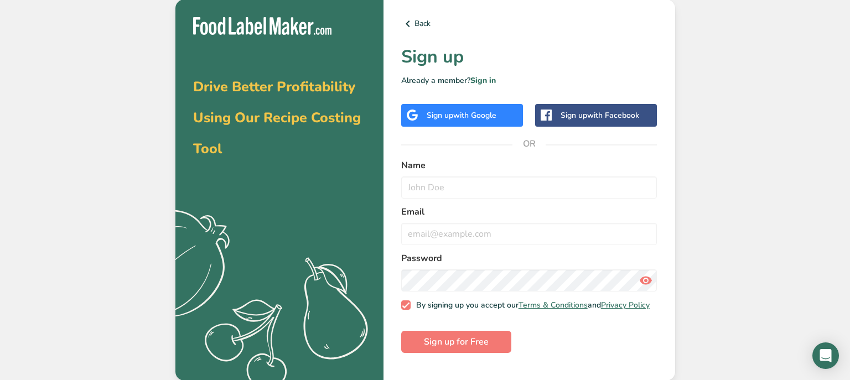
click at [466, 117] on span "with Google" at bounding box center [474, 115] width 43 height 11
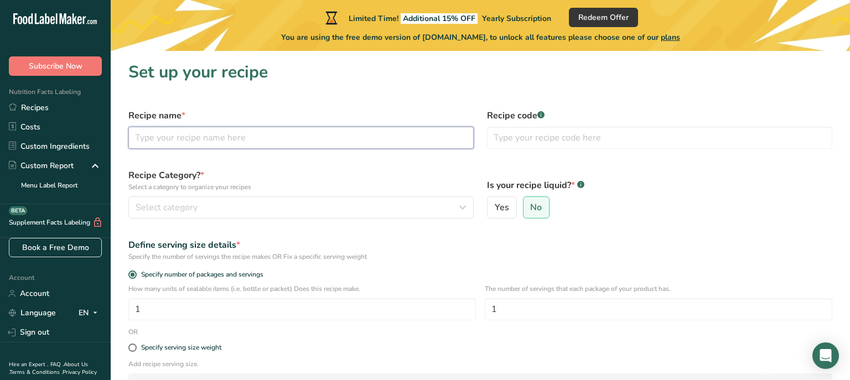
click at [247, 143] on input "text" at bounding box center [301, 138] width 346 height 22
type input "The "horn""
click at [507, 138] on input "text" at bounding box center [660, 138] width 346 height 22
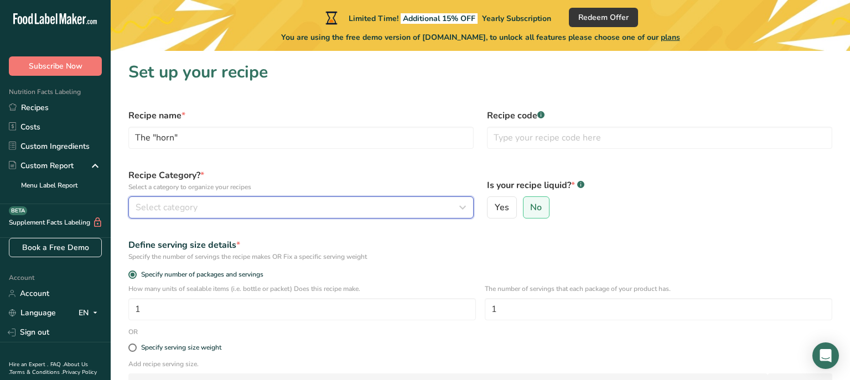
click at [259, 207] on div "Select category" at bounding box center [298, 207] width 324 height 13
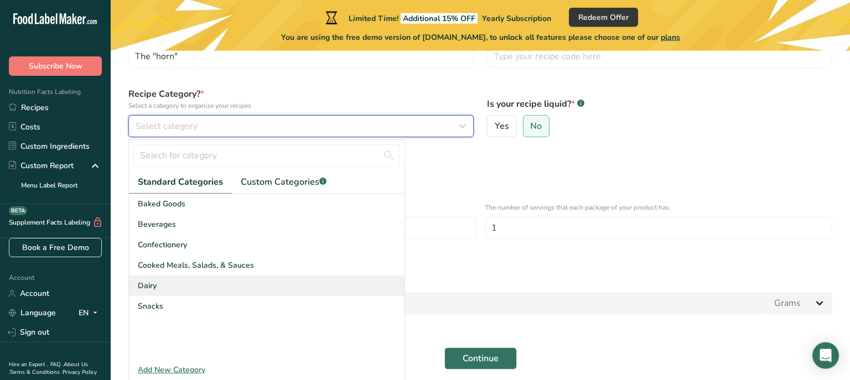
scroll to position [85, 0]
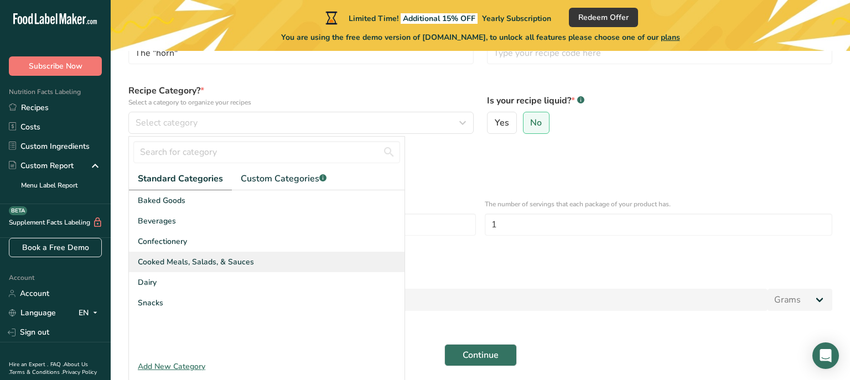
click at [254, 262] on div "Cooked Meals, Salads, & Sauces" at bounding box center [267, 262] width 276 height 20
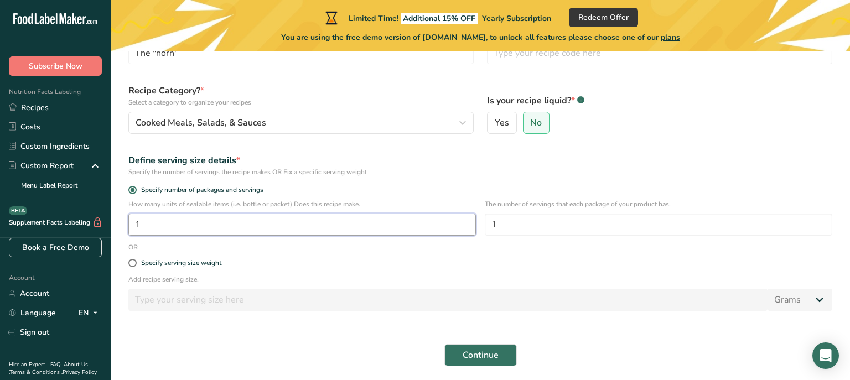
click at [266, 223] on input "1" at bounding box center [302, 225] width 348 height 22
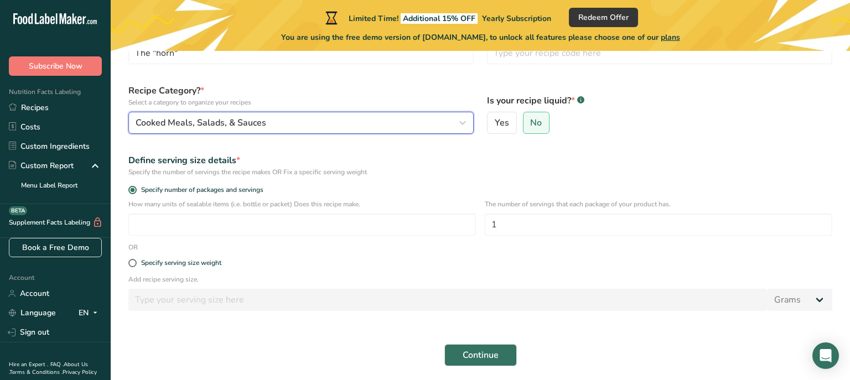
click at [306, 119] on div "Cooked Meals, Salads, & Sauces" at bounding box center [298, 122] width 324 height 13
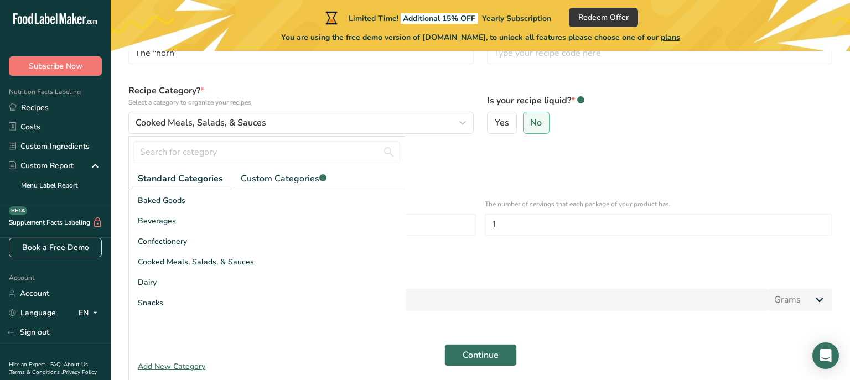
click at [175, 367] on div "Add New Category" at bounding box center [267, 367] width 276 height 12
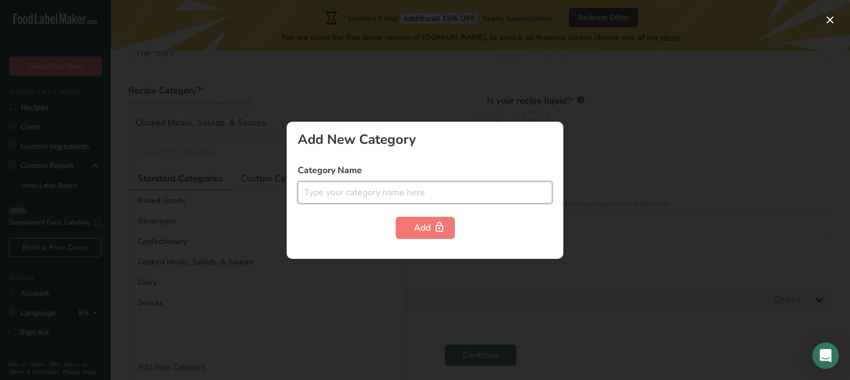
click at [369, 192] on input "text" at bounding box center [425, 193] width 255 height 22
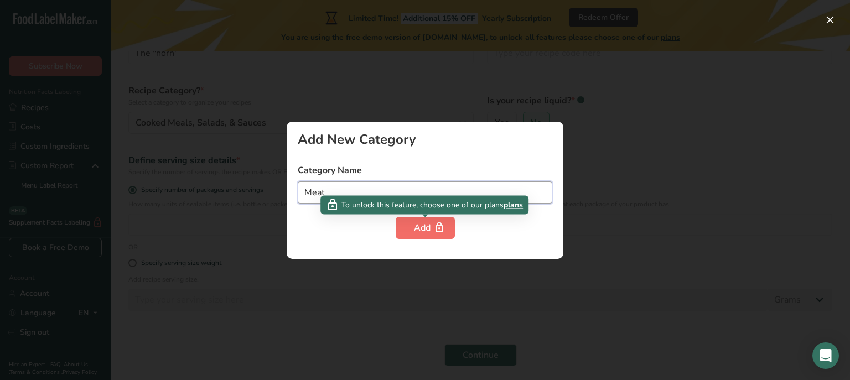
type input "Meat"
click at [434, 226] on icon "button" at bounding box center [439, 227] width 11 height 17
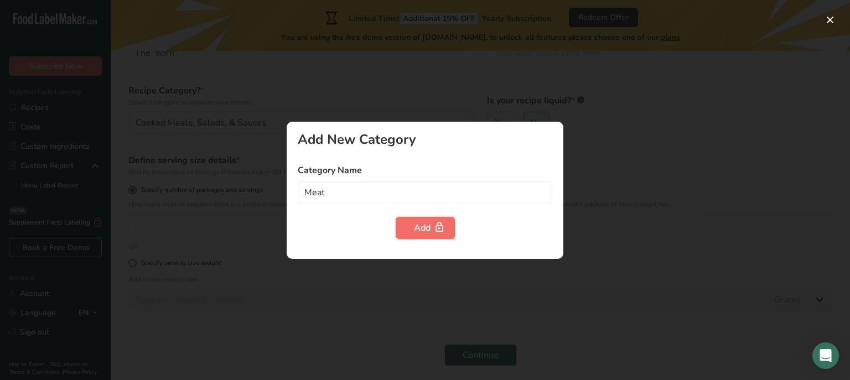
click at [430, 227] on div "Add" at bounding box center [425, 227] width 23 height 13
drag, startPoint x: 721, startPoint y: 255, endPoint x: 718, endPoint y: 229, distance: 26.2
click at [741, 256] on div at bounding box center [425, 190] width 850 height 380
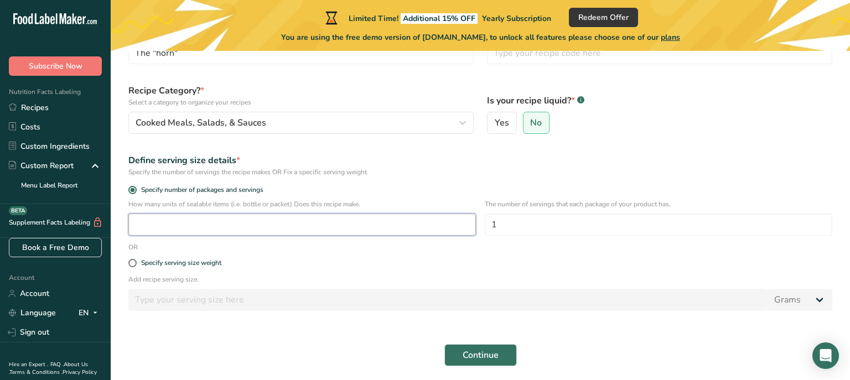
click at [222, 226] on input "number" at bounding box center [302, 225] width 348 height 22
click at [224, 220] on input "1" at bounding box center [302, 225] width 348 height 22
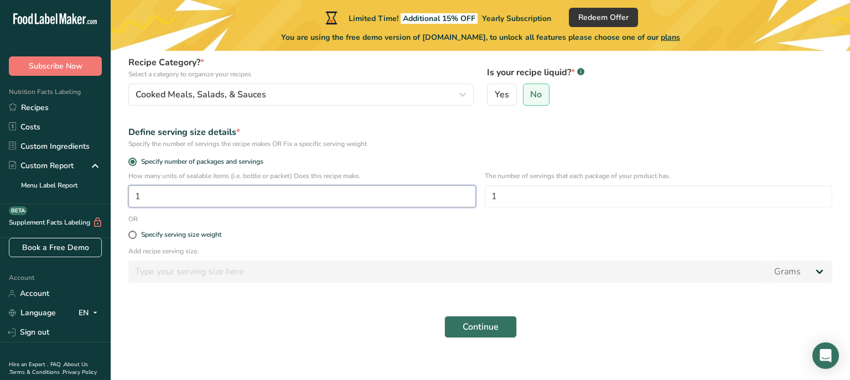
scroll to position [127, 0]
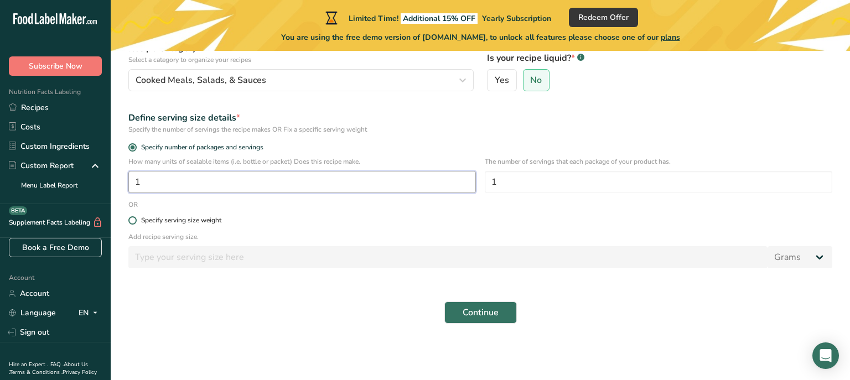
type input "1"
click at [134, 220] on span at bounding box center [132, 220] width 8 height 8
click at [134, 220] on input "Specify serving size weight" at bounding box center [131, 220] width 7 height 7
radio input "true"
radio input "false"
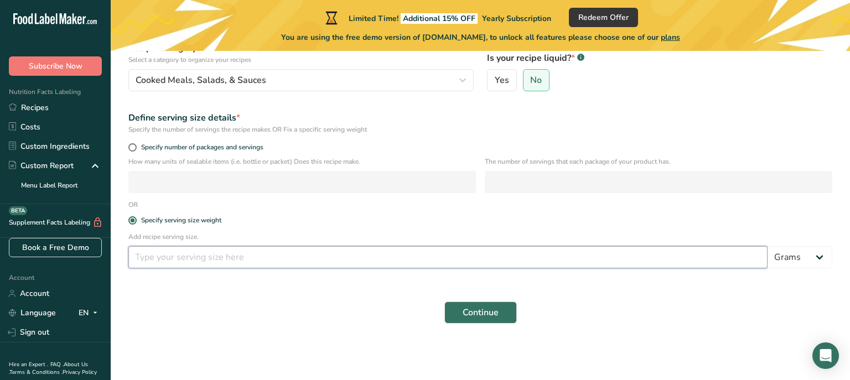
click at [177, 257] on input "number" at bounding box center [448, 257] width 640 height 22
type input "10"
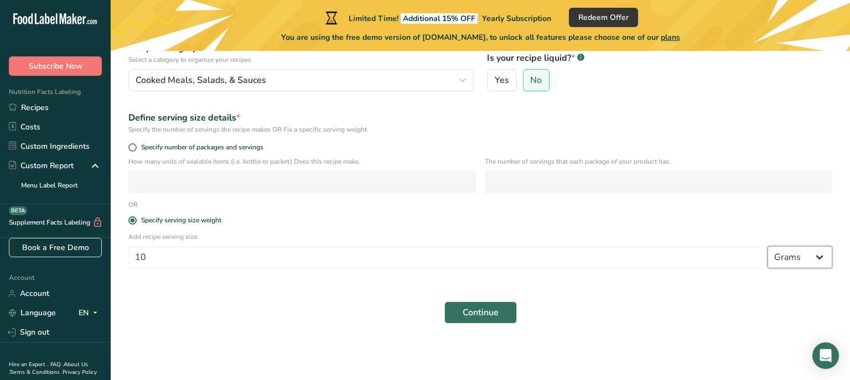
click at [768, 246] on select "Grams kg mg mcg lb oz l mL fl oz tbsp tsp cup qt gallon" at bounding box center [800, 257] width 65 height 22
select select "5"
click option "oz" at bounding box center [0, 0] width 0 height 0
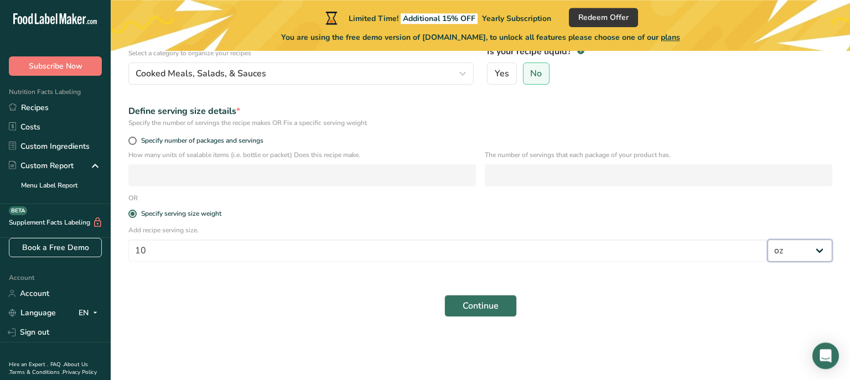
scroll to position [137, 0]
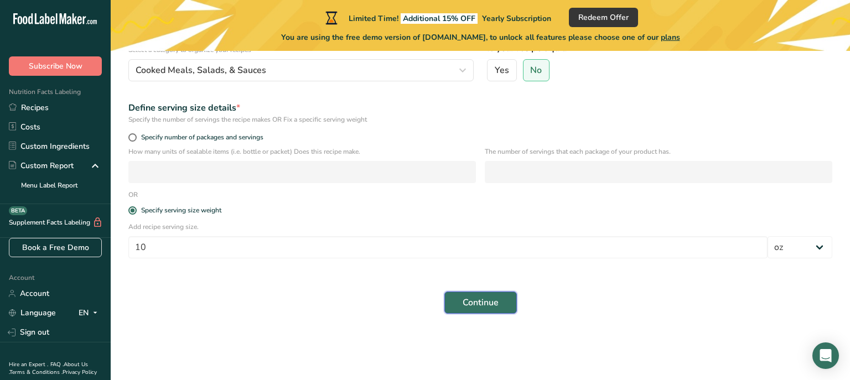
click at [477, 306] on span "Continue" at bounding box center [481, 302] width 36 height 13
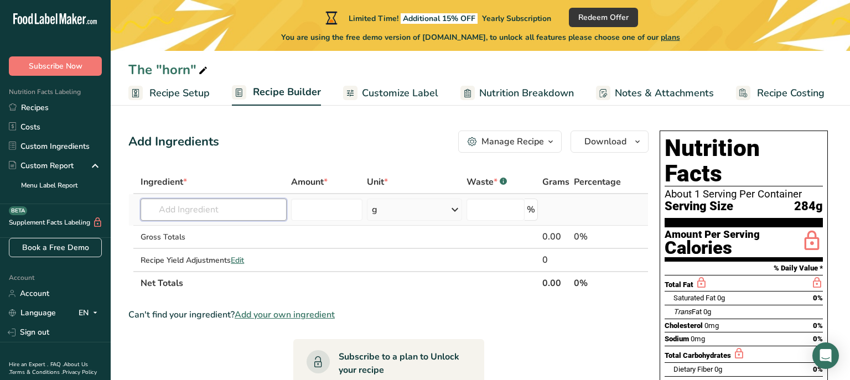
click at [258, 207] on input "text" at bounding box center [214, 210] width 146 height 22
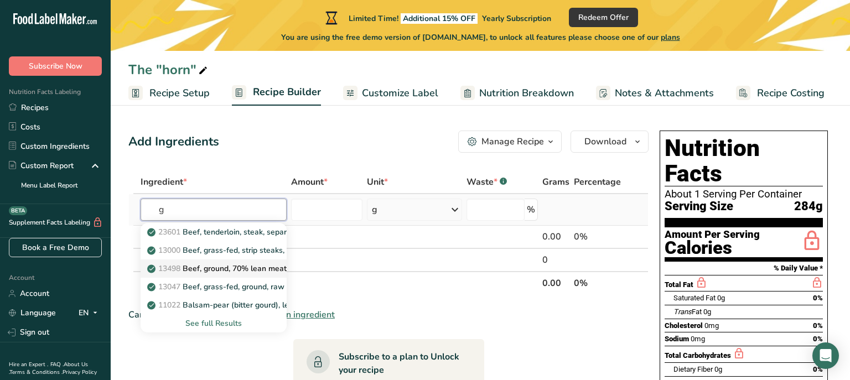
type input "g"
click at [218, 269] on p "13498 Beef, ground, 70% lean meat / 30% fat, raw" at bounding box center [244, 269] width 190 height 12
type input "Beef, ground, 70% lean meat / 30% fat, raw"
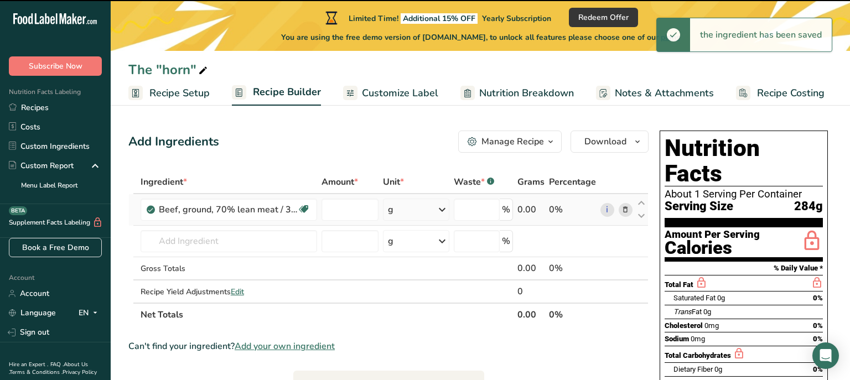
type input "0"
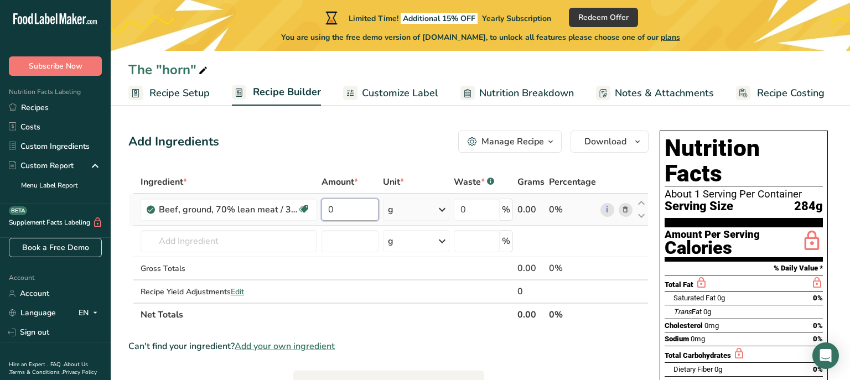
click at [357, 212] on input "0" at bounding box center [350, 210] width 57 height 22
type input "10"
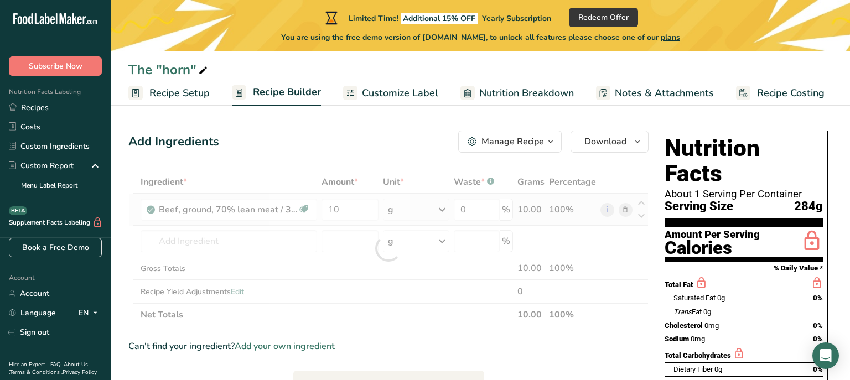
click at [446, 212] on div "Ingredient * Amount * Unit * Waste * .a-a{fill:#347362;}.b-a{fill:#fff;} Grams …" at bounding box center [388, 249] width 520 height 156
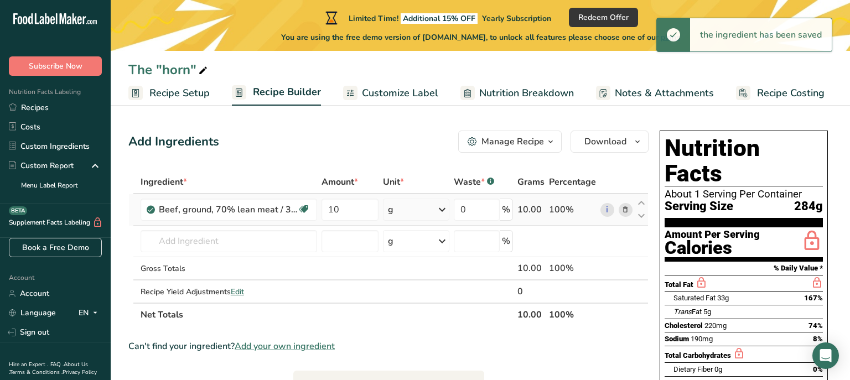
click at [442, 209] on icon at bounding box center [442, 210] width 13 height 20
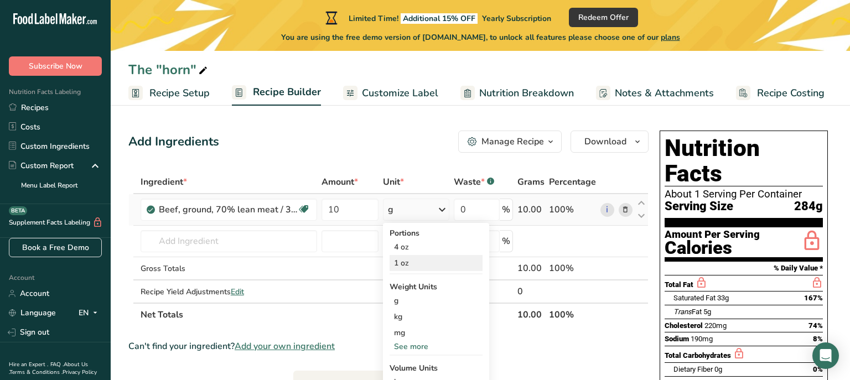
click at [415, 266] on div "1 oz" at bounding box center [436, 263] width 93 height 16
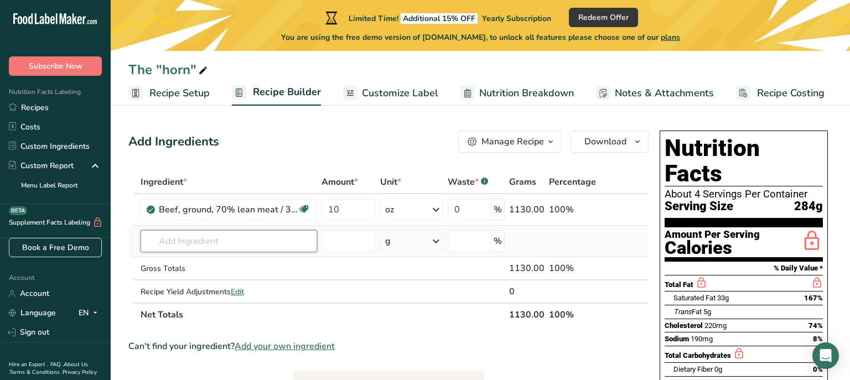
click at [276, 240] on input "text" at bounding box center [229, 241] width 177 height 22
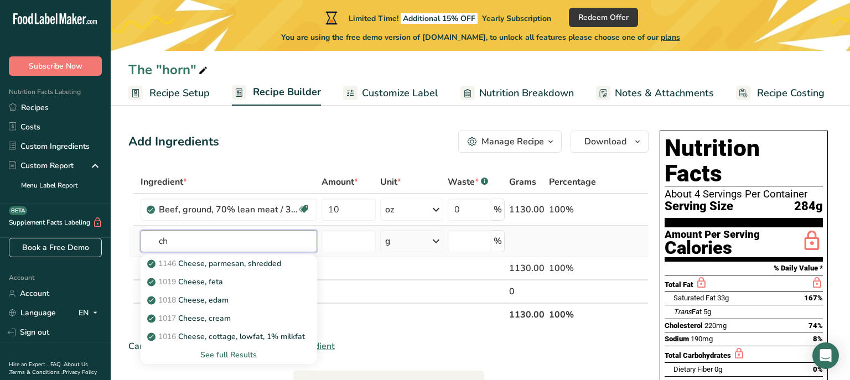
type input "c"
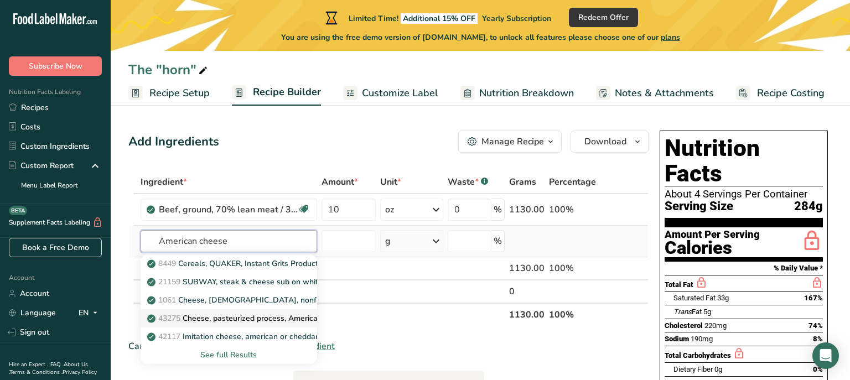
type input "American cheese"
click at [199, 318] on p "43275 Cheese, pasteurized process, American, low fat" at bounding box center [250, 319] width 202 height 12
type input "Cheese, pasteurized process, American, low fat"
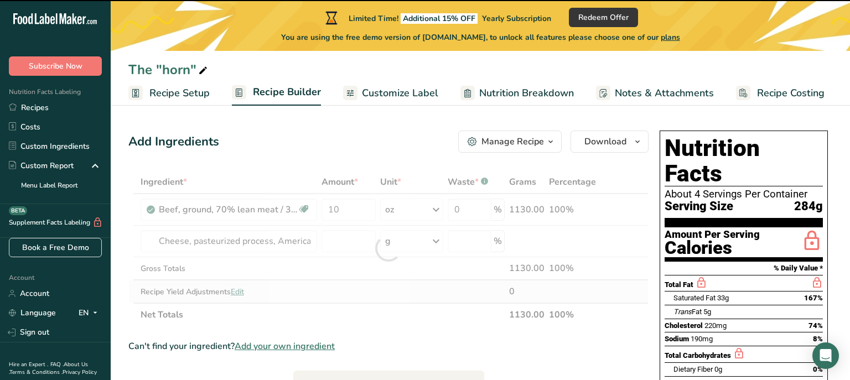
type input "0"
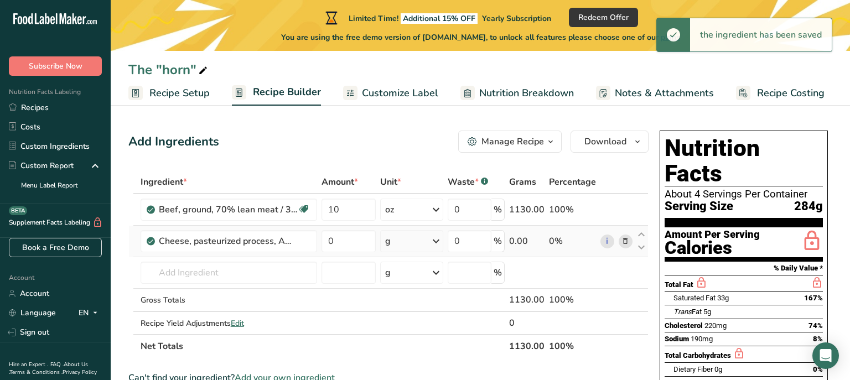
click at [443, 242] on icon at bounding box center [436, 241] width 13 height 20
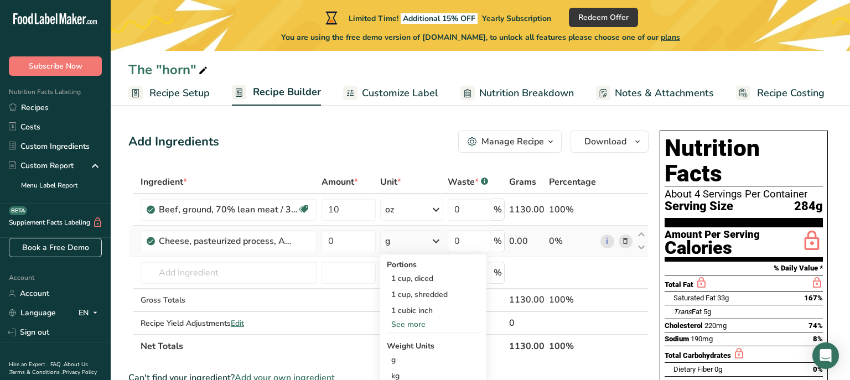
click at [409, 322] on div "See more" at bounding box center [433, 325] width 93 height 12
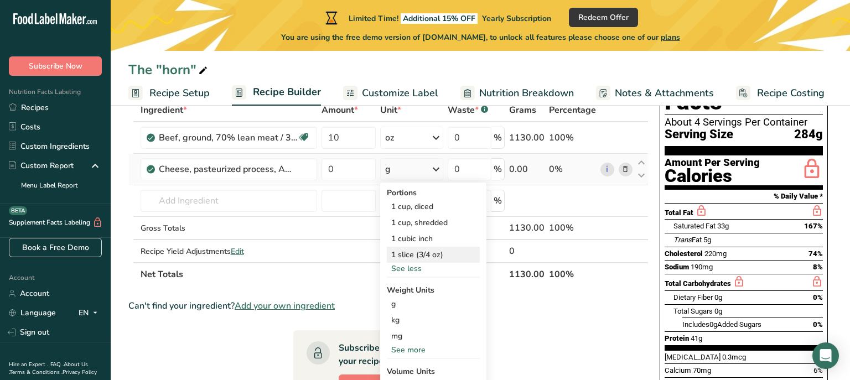
scroll to position [85, 0]
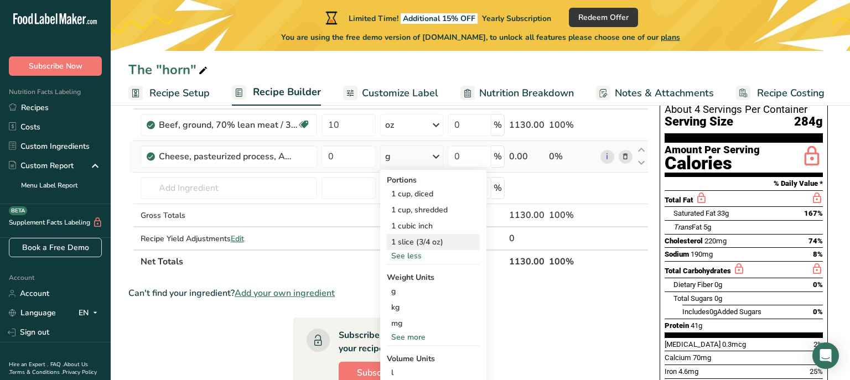
click at [407, 246] on div "1 slice (3/4 oz)" at bounding box center [433, 242] width 93 height 16
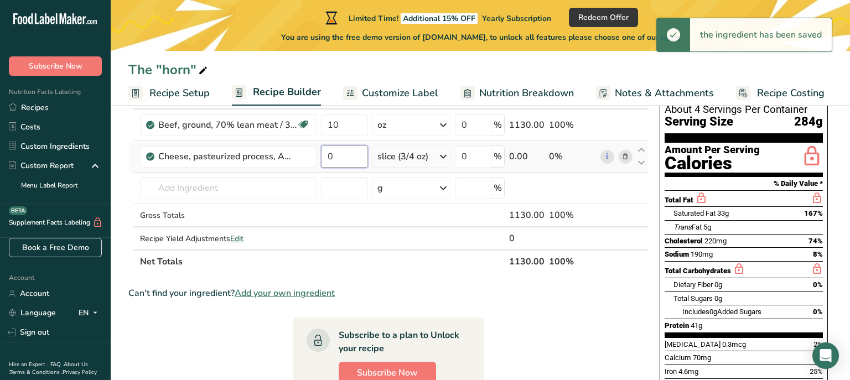
click at [339, 152] on input "0" at bounding box center [344, 157] width 47 height 22
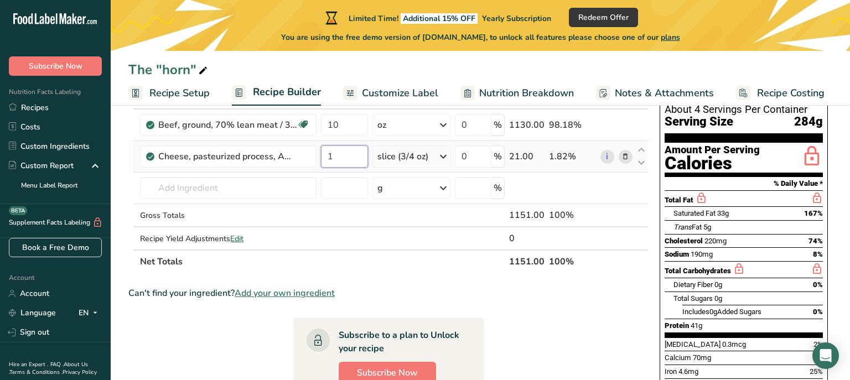
type input "1"
click at [260, 188] on input "text" at bounding box center [228, 188] width 177 height 22
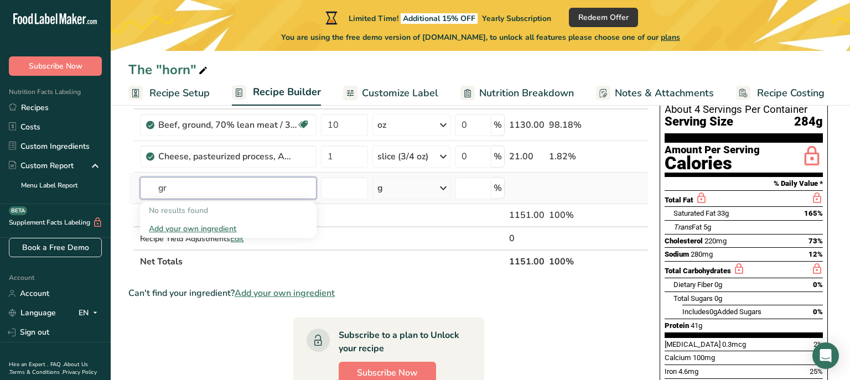
type input "g"
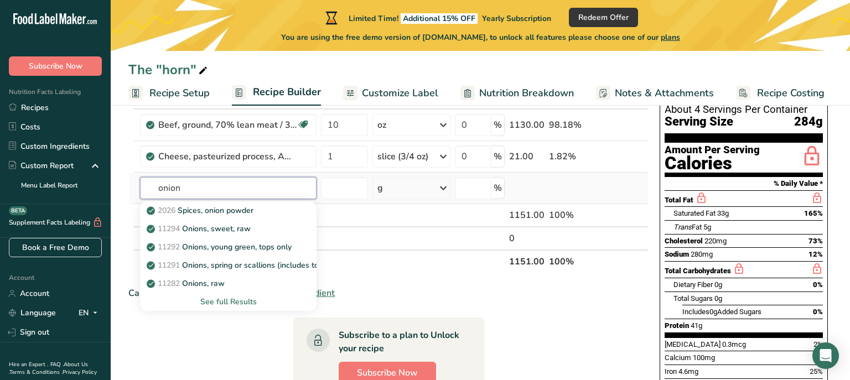
type input "onion"
click at [242, 304] on div "See full Results" at bounding box center [228, 302] width 159 height 12
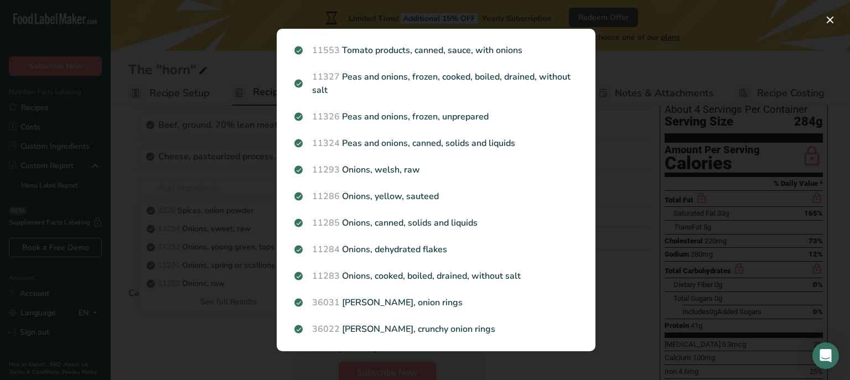
scroll to position [1276, 0]
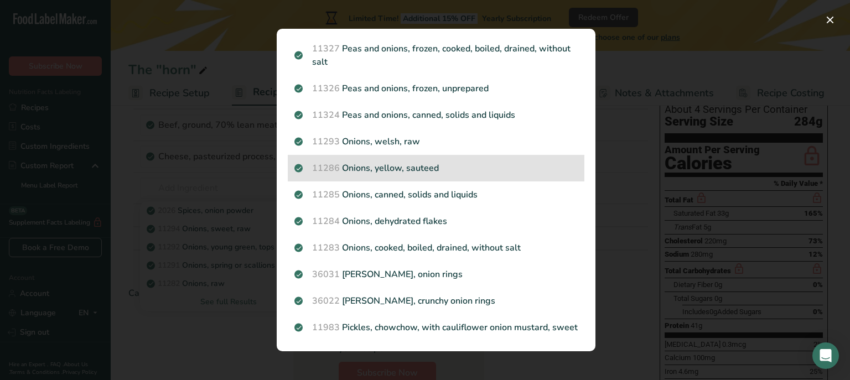
click at [382, 174] on p "11286 Onions, yellow, sauteed" at bounding box center [436, 168] width 283 height 13
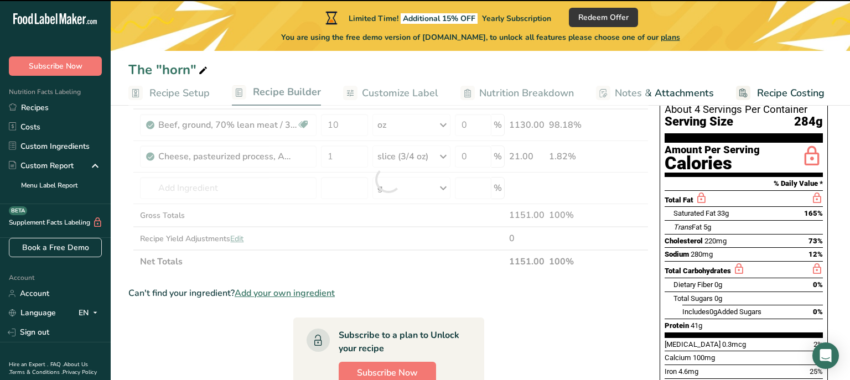
type input "0"
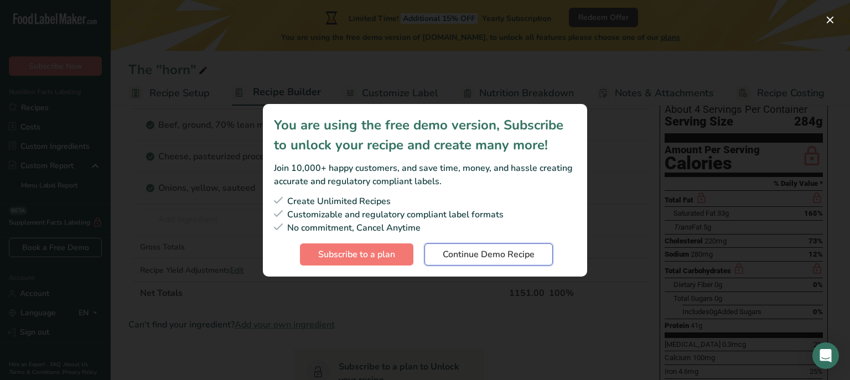
click at [481, 257] on span "Continue Demo Recipe" at bounding box center [489, 254] width 92 height 13
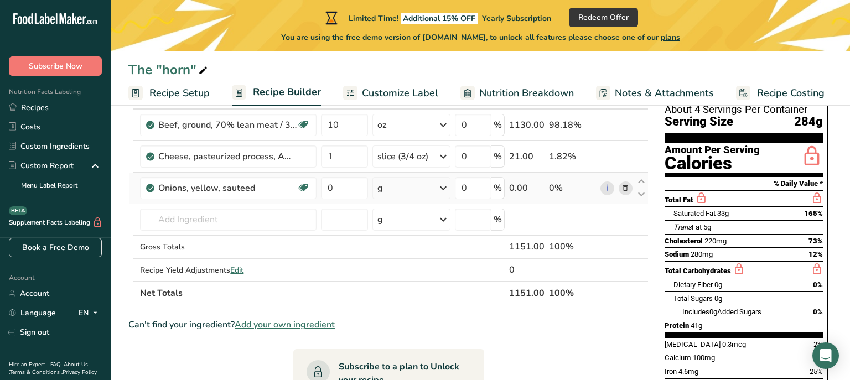
click at [445, 185] on icon at bounding box center [443, 188] width 13 height 20
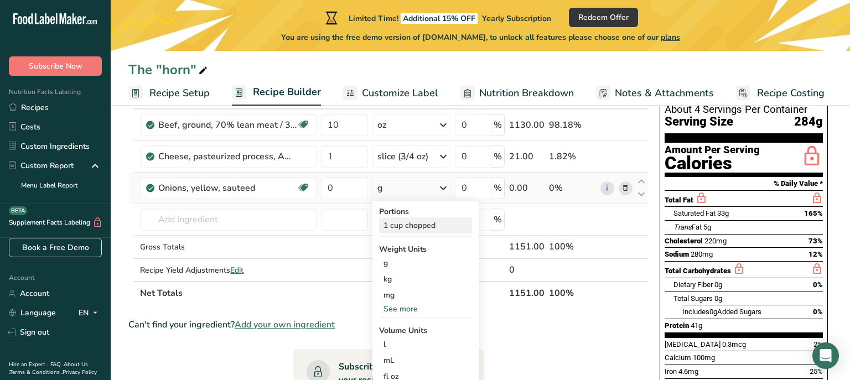
click at [425, 223] on div "1 cup chopped" at bounding box center [425, 226] width 93 height 16
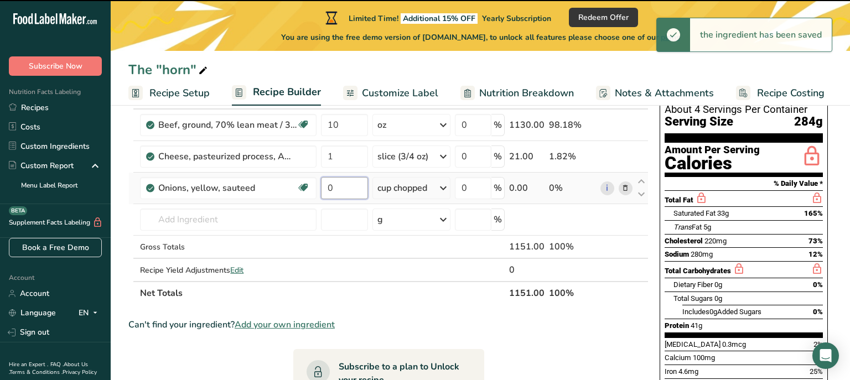
click at [336, 188] on input "0" at bounding box center [344, 188] width 47 height 22
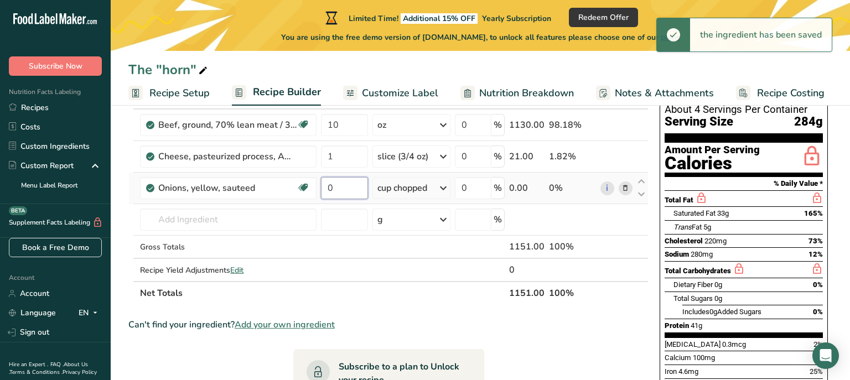
drag, startPoint x: 336, startPoint y: 188, endPoint x: 326, endPoint y: 181, distance: 12.0
click at [326, 181] on input "0" at bounding box center [344, 188] width 47 height 22
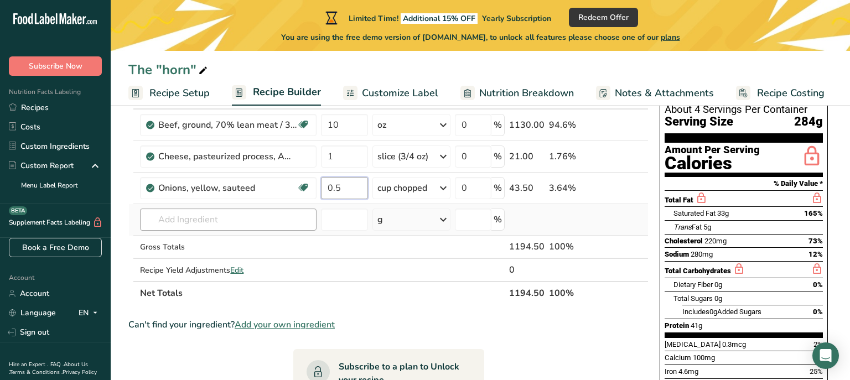
type input "0.5"
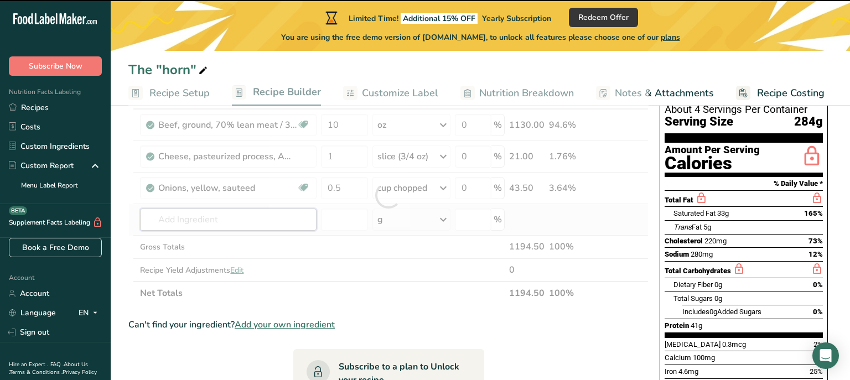
click at [231, 216] on input "text" at bounding box center [228, 220] width 177 height 22
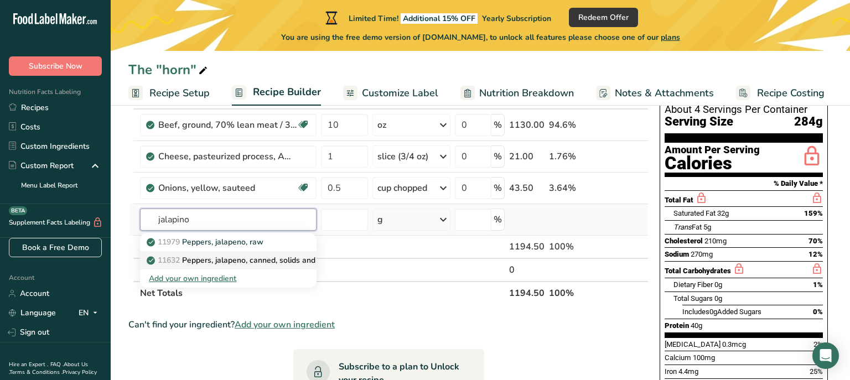
type input "jalapino"
click at [209, 262] on p "11632 Peppers, jalapeno, canned, solids and liquids" at bounding box center [245, 261] width 192 height 12
type input "Peppers, jalapeno, canned, solids and liquids"
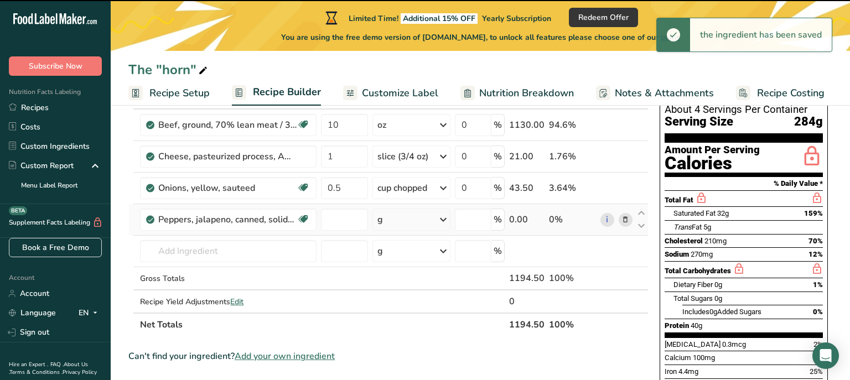
type input "0"
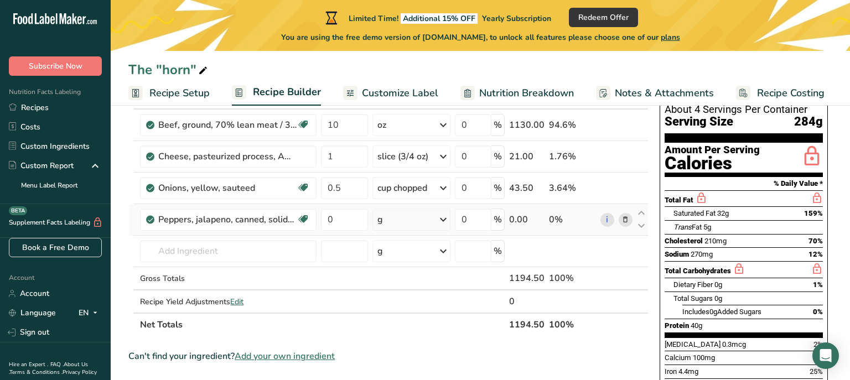
click at [444, 220] on icon at bounding box center [443, 220] width 13 height 20
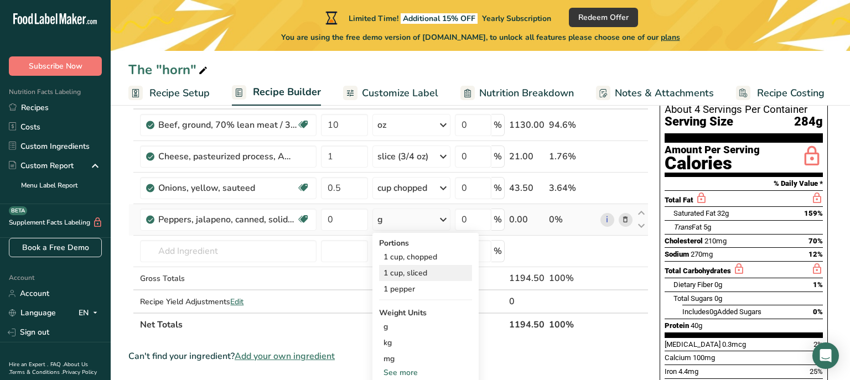
click at [426, 270] on div "1 cup, sliced" at bounding box center [425, 273] width 93 height 16
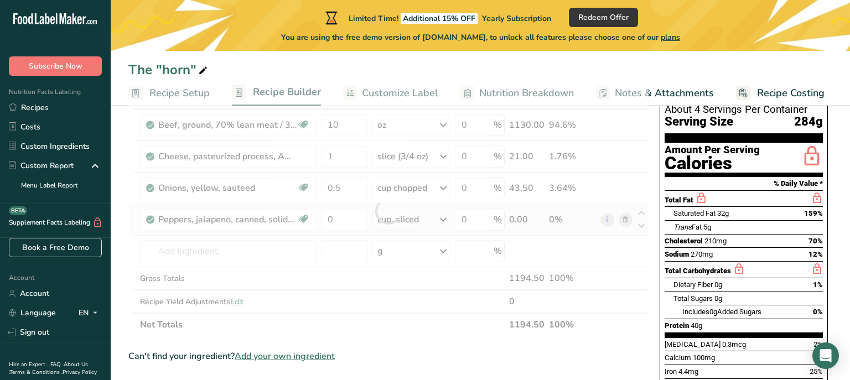
click at [426, 270] on div at bounding box center [388, 211] width 520 height 251
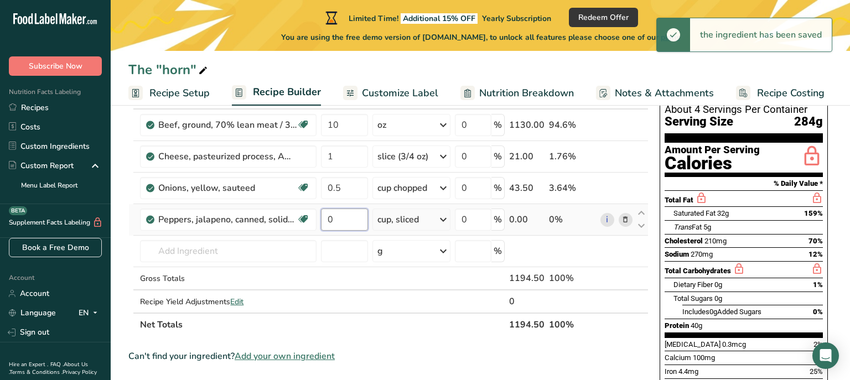
click at [347, 218] on input "0" at bounding box center [344, 220] width 47 height 22
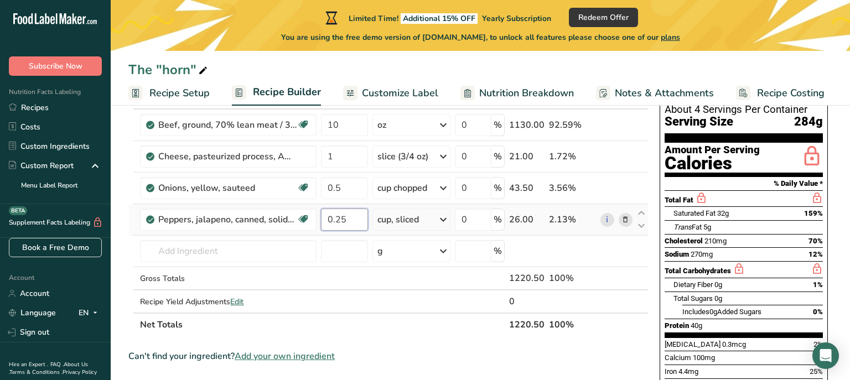
drag, startPoint x: 361, startPoint y: 226, endPoint x: 364, endPoint y: 221, distance: 5.7
click at [362, 225] on input "0.25" at bounding box center [344, 220] width 47 height 22
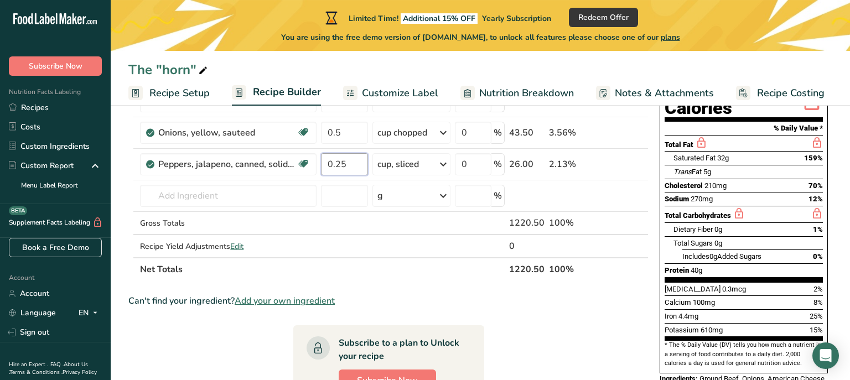
scroll to position [127, 0]
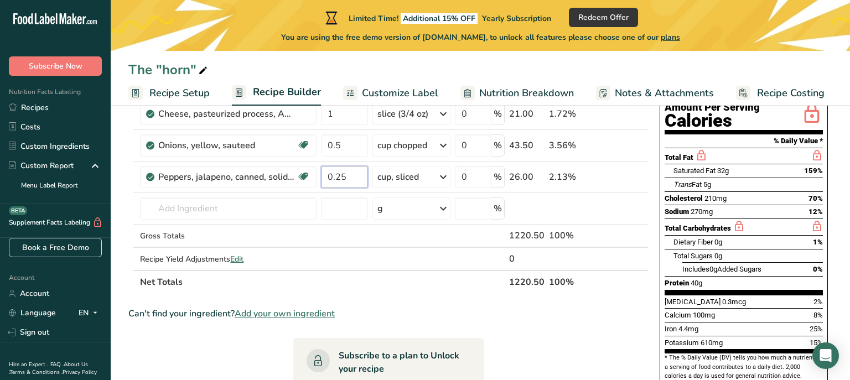
type input "0.25"
